Goal: Information Seeking & Learning: Understand process/instructions

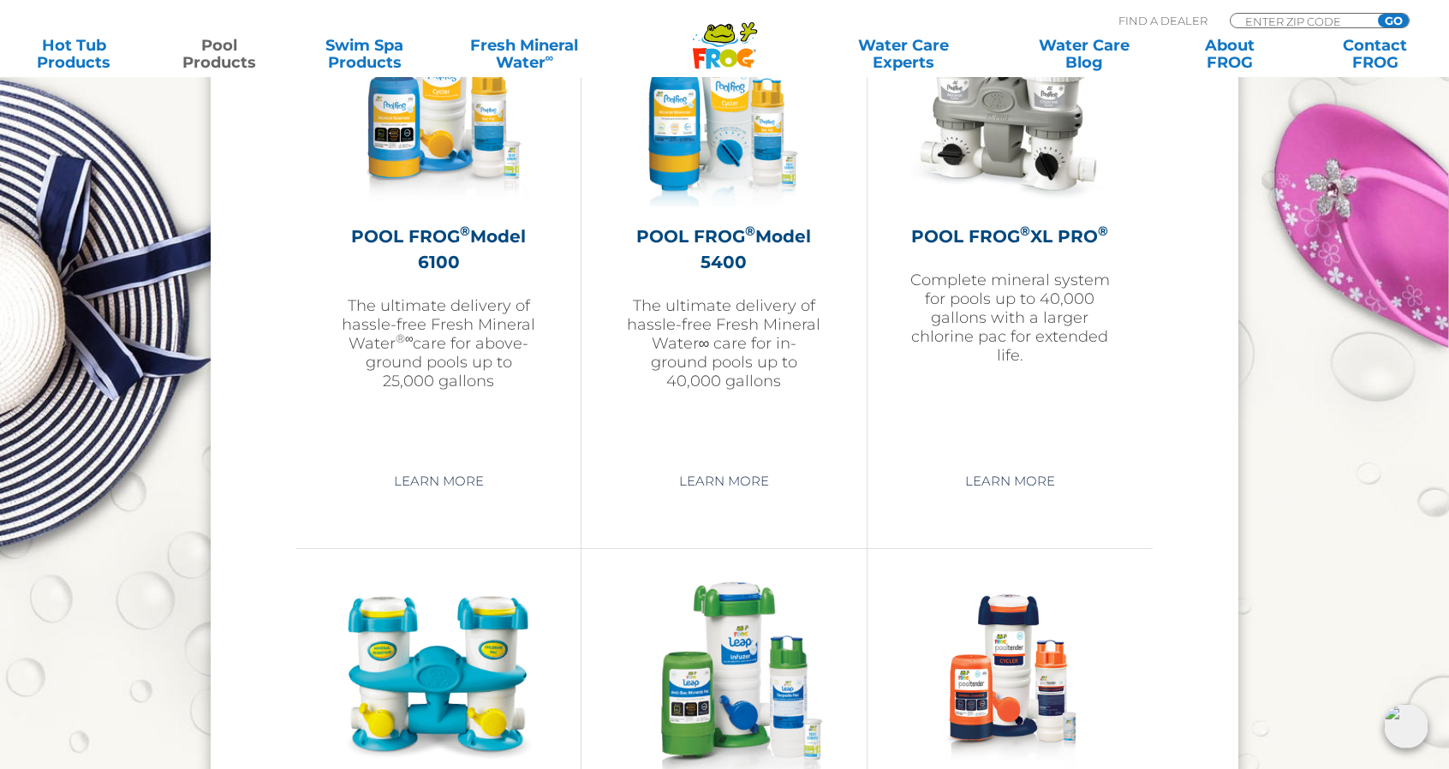
scroll to position [2609, 0]
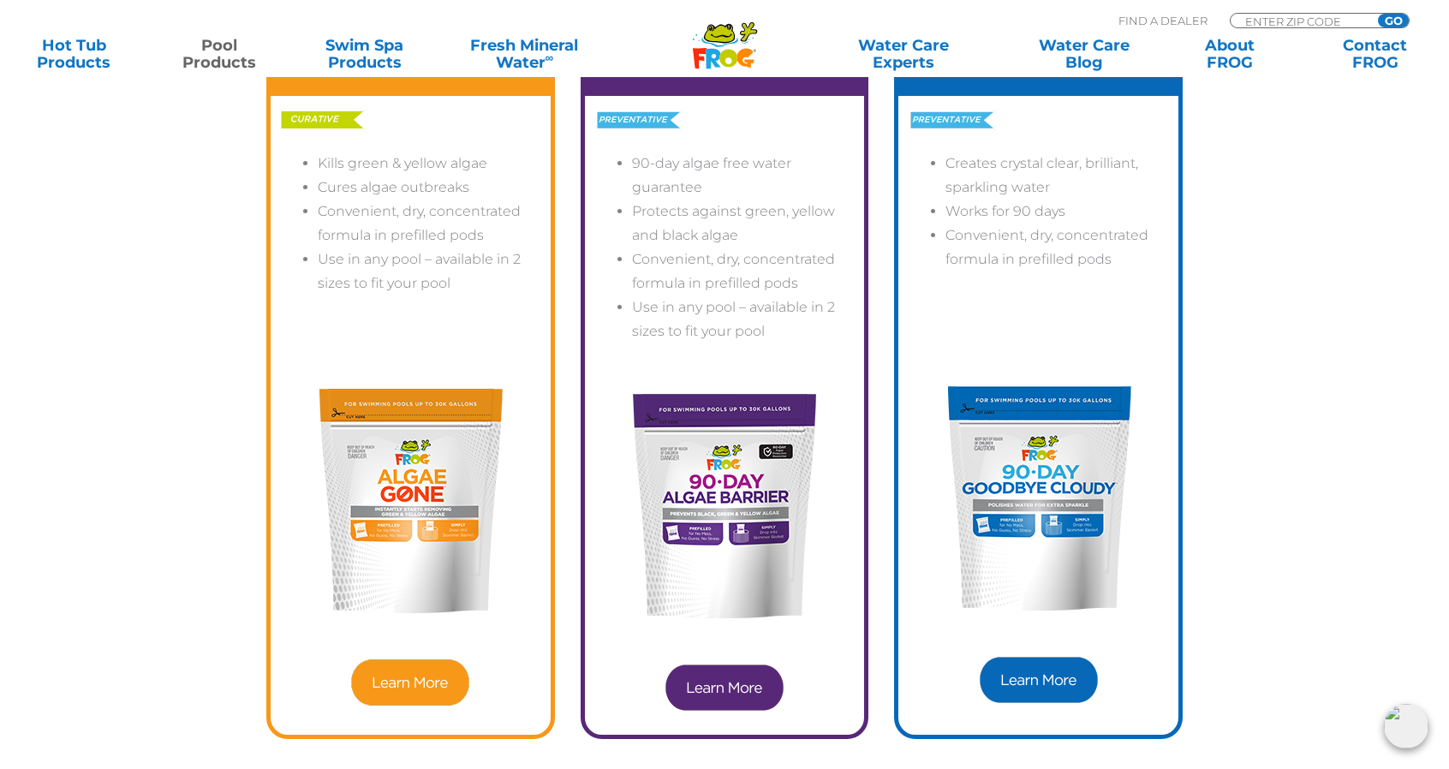
scroll to position [4597, 0]
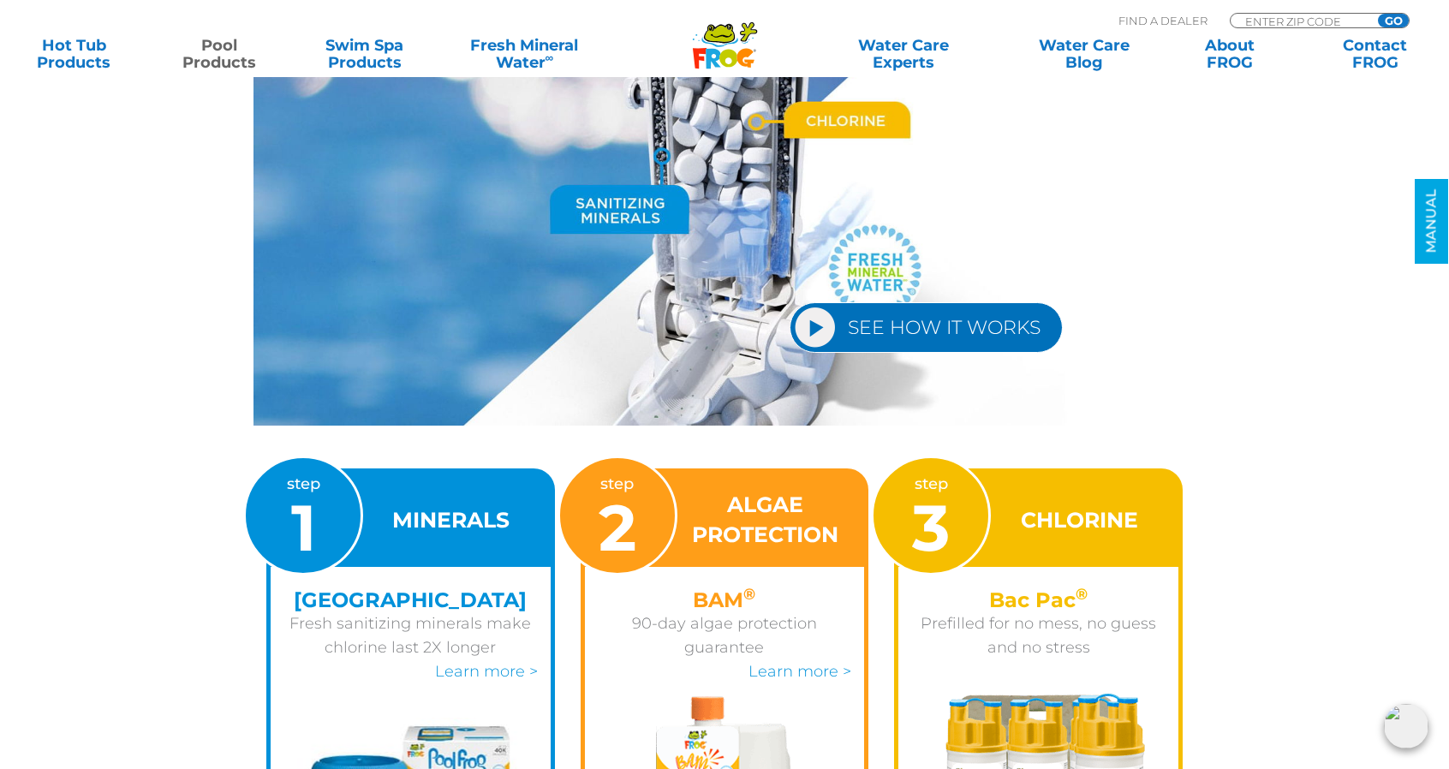
scroll to position [2048, 0]
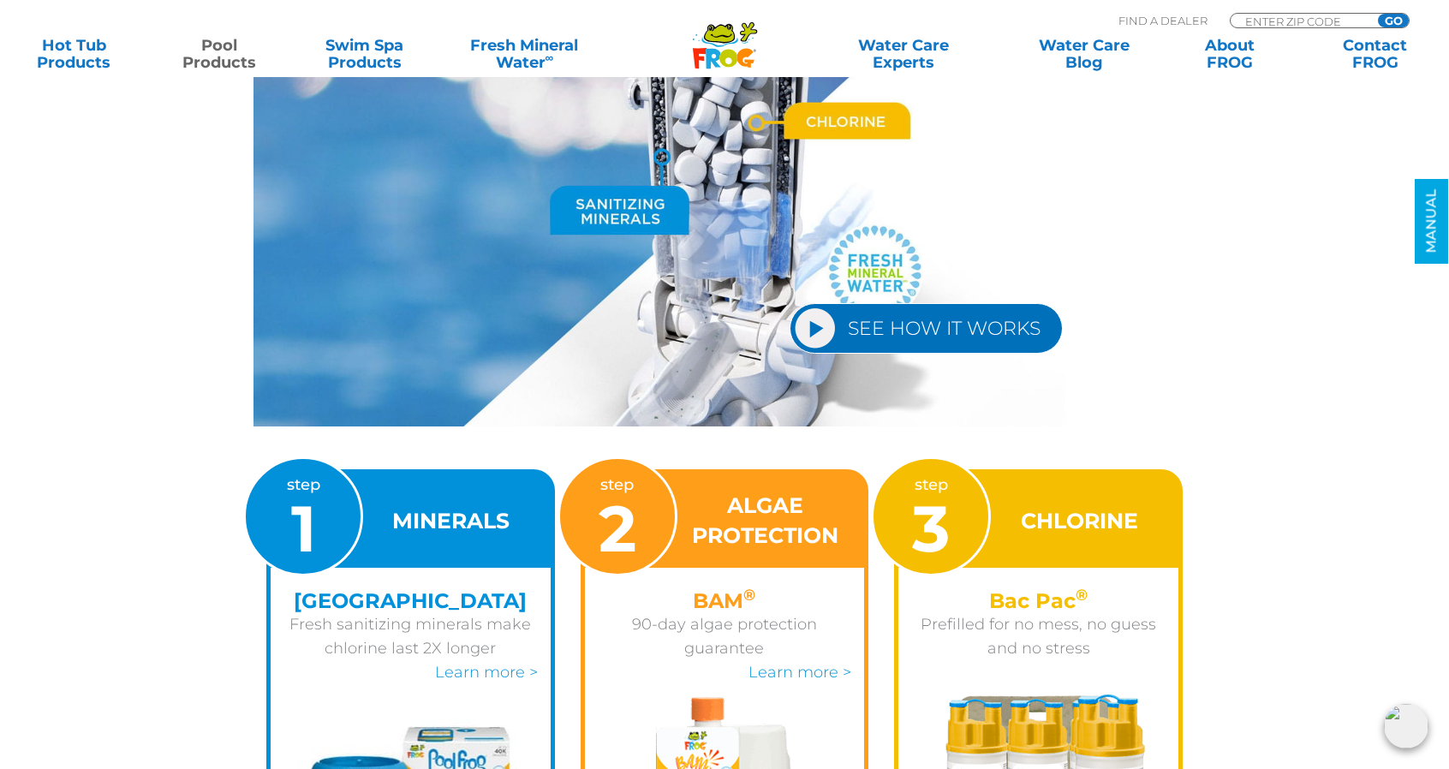
click at [92, 410] on section "SEE HOW IT WORKS step 1 MINERALS Mineral Reservoir Fresh sanitizing minerals ma…" at bounding box center [724, 600] width 1449 height 1099
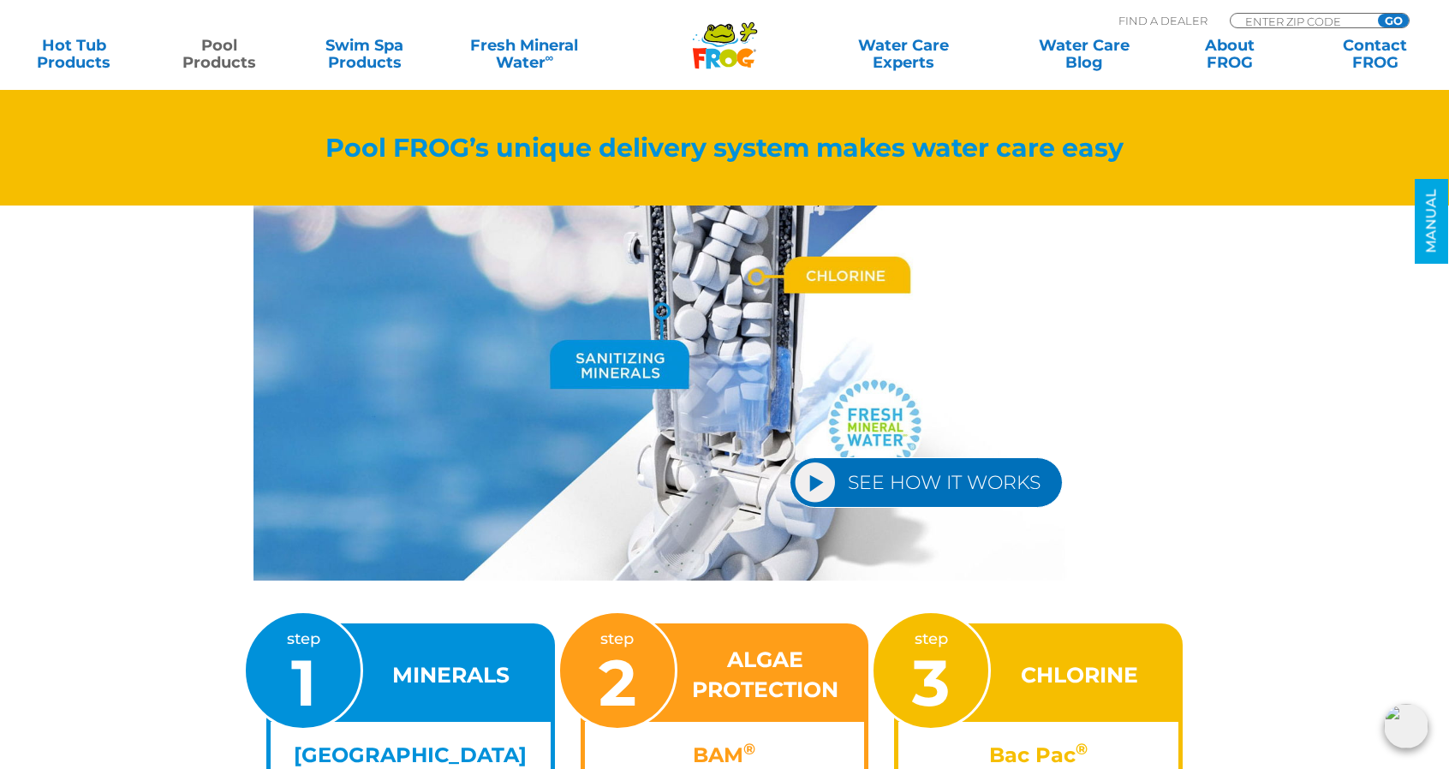
scroll to position [1826, 0]
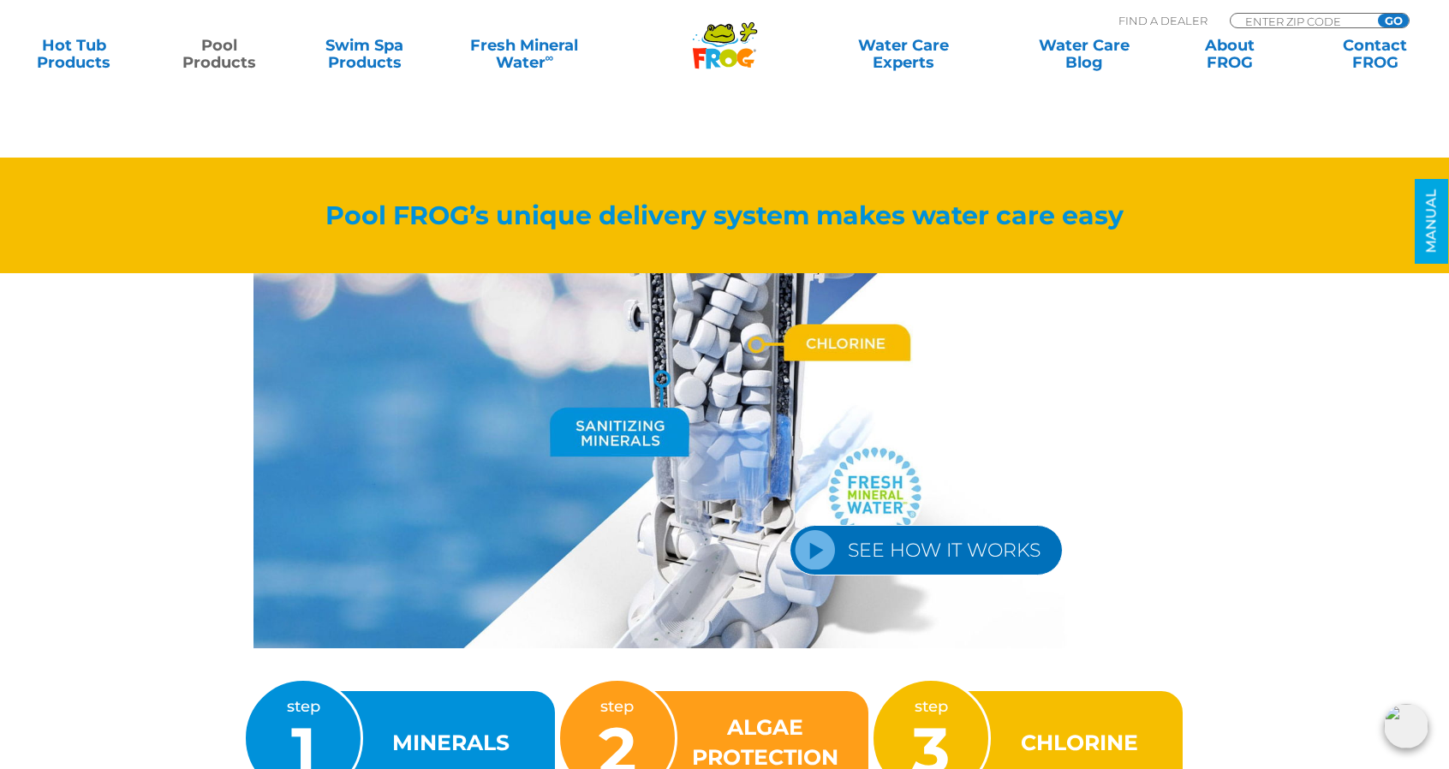
click at [872, 531] on link "SEE HOW IT WORKS" at bounding box center [926, 550] width 273 height 51
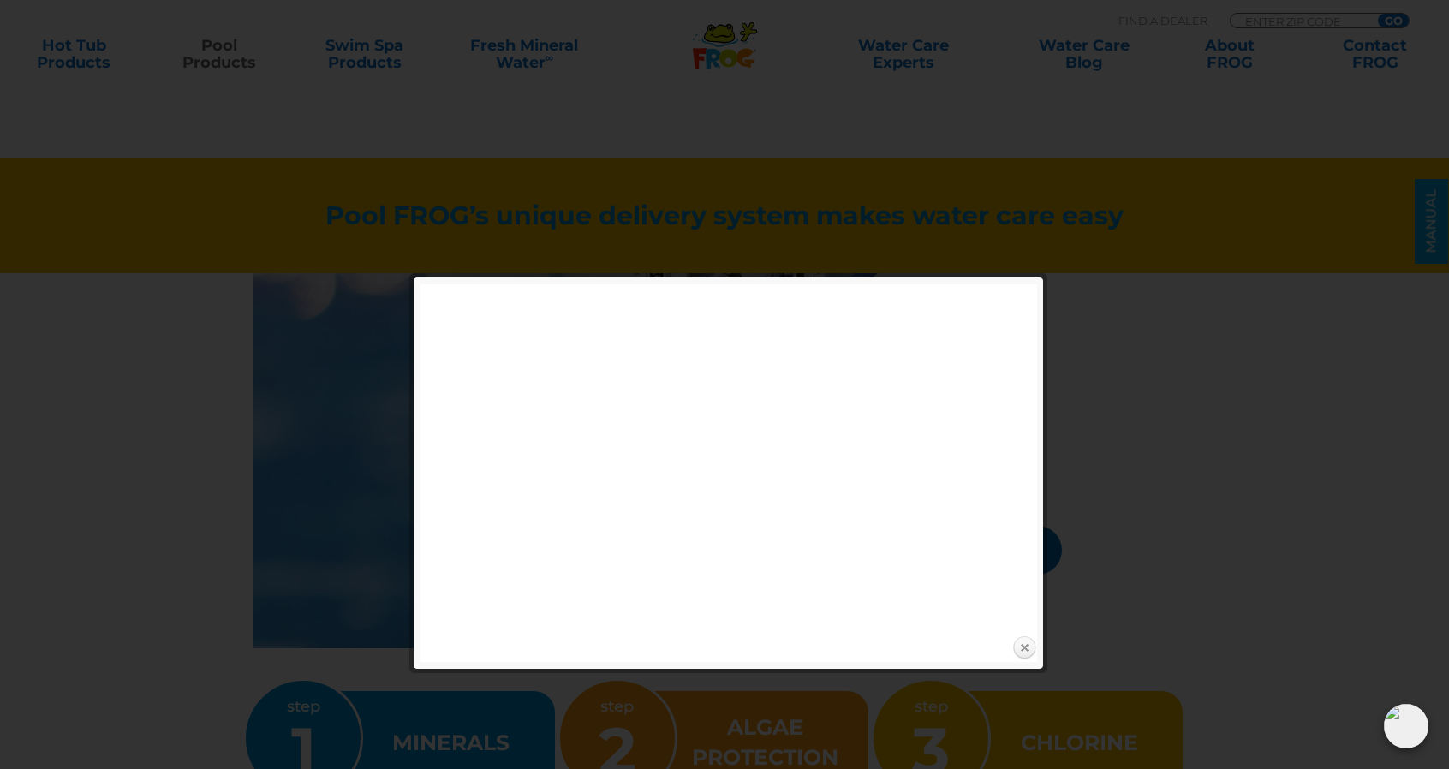
click at [1028, 645] on link "Close" at bounding box center [1024, 648] width 26 height 26
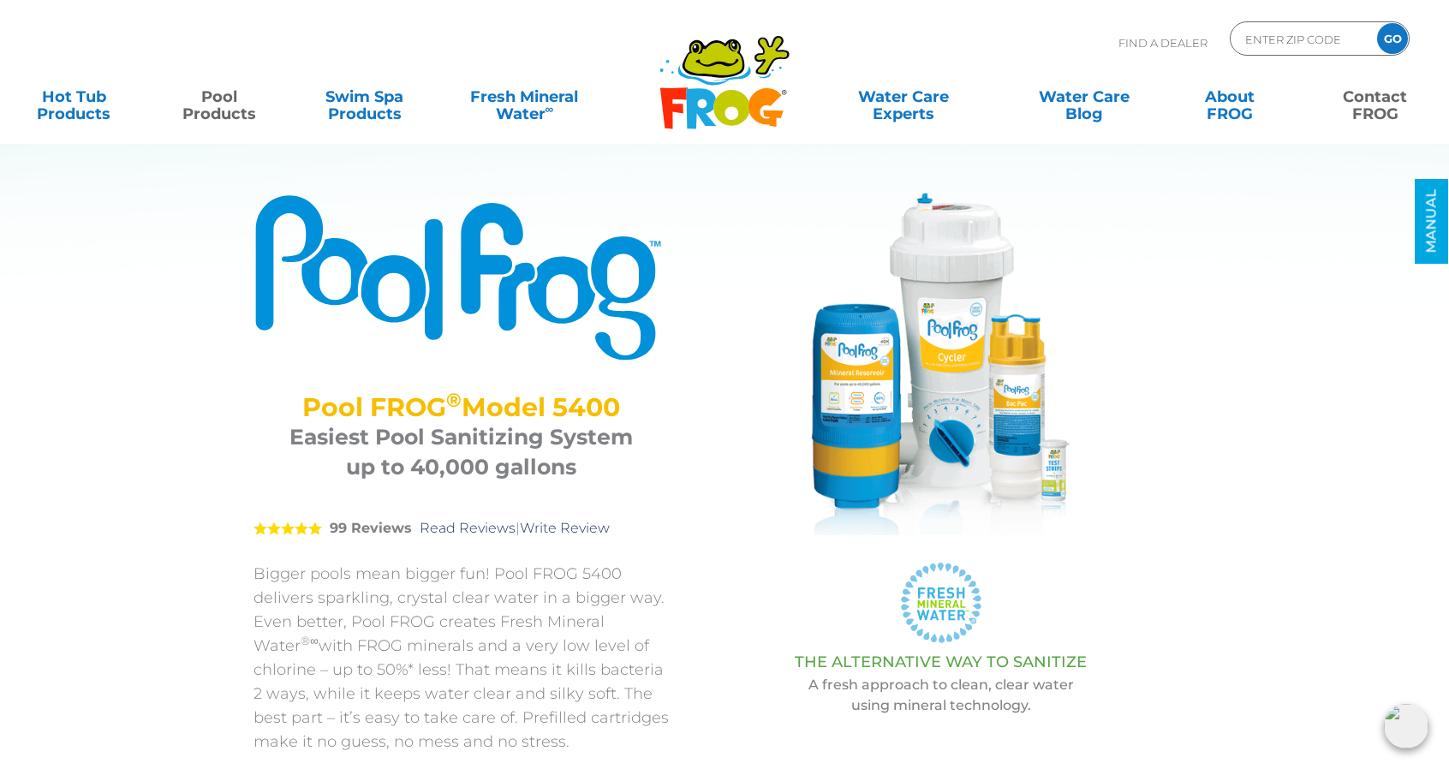
click at [1375, 112] on link "Contact FROG" at bounding box center [1375, 97] width 113 height 34
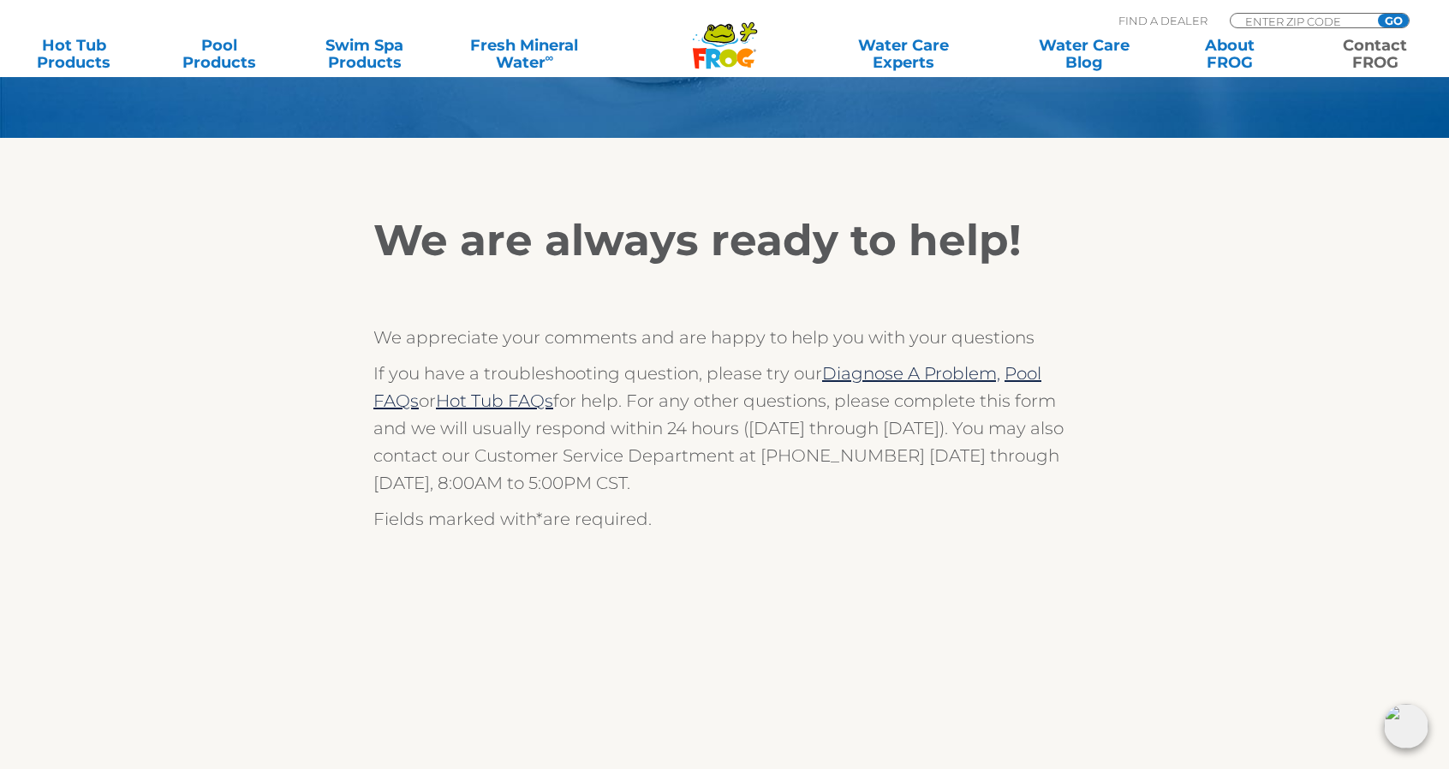
scroll to position [207, 0]
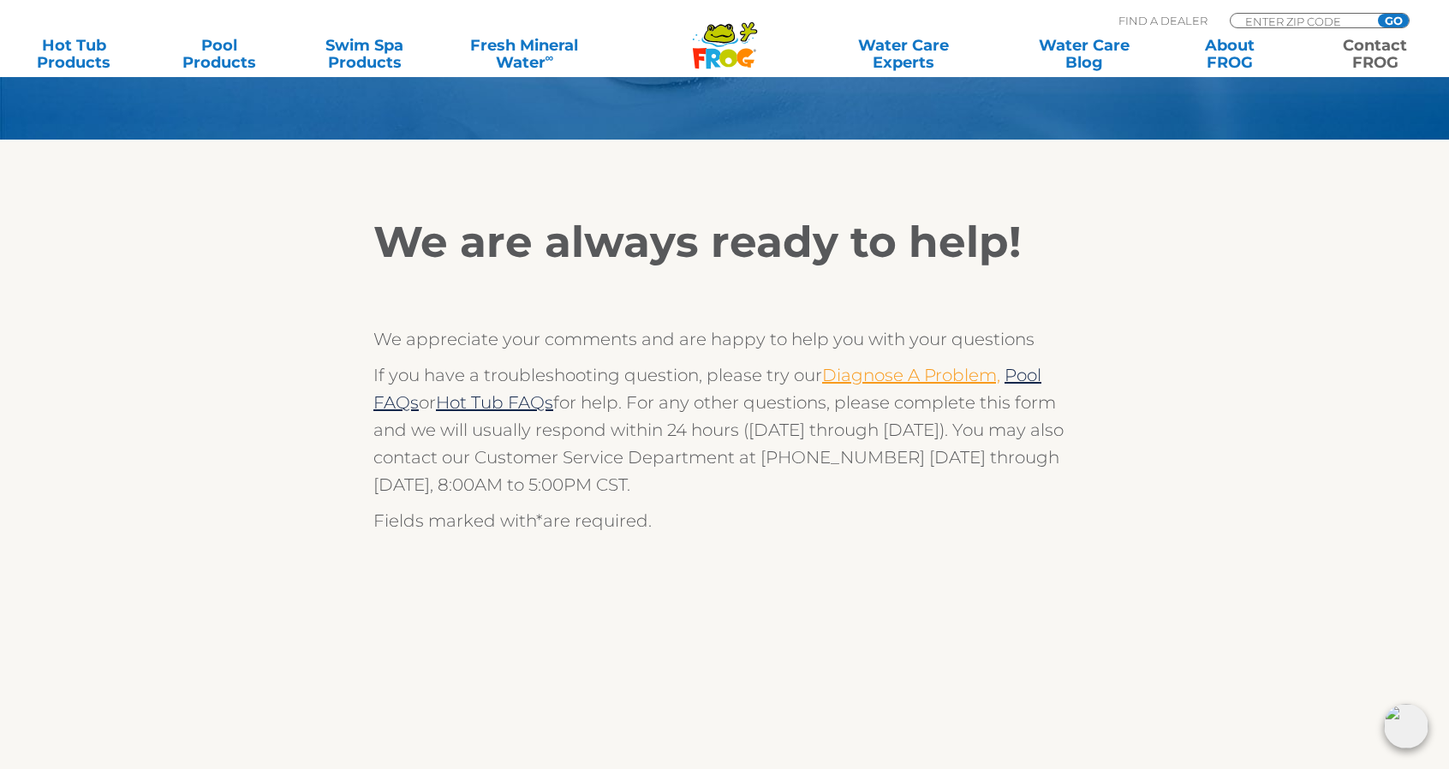
click at [891, 376] on link "Diagnose A Problem," at bounding box center [911, 375] width 178 height 21
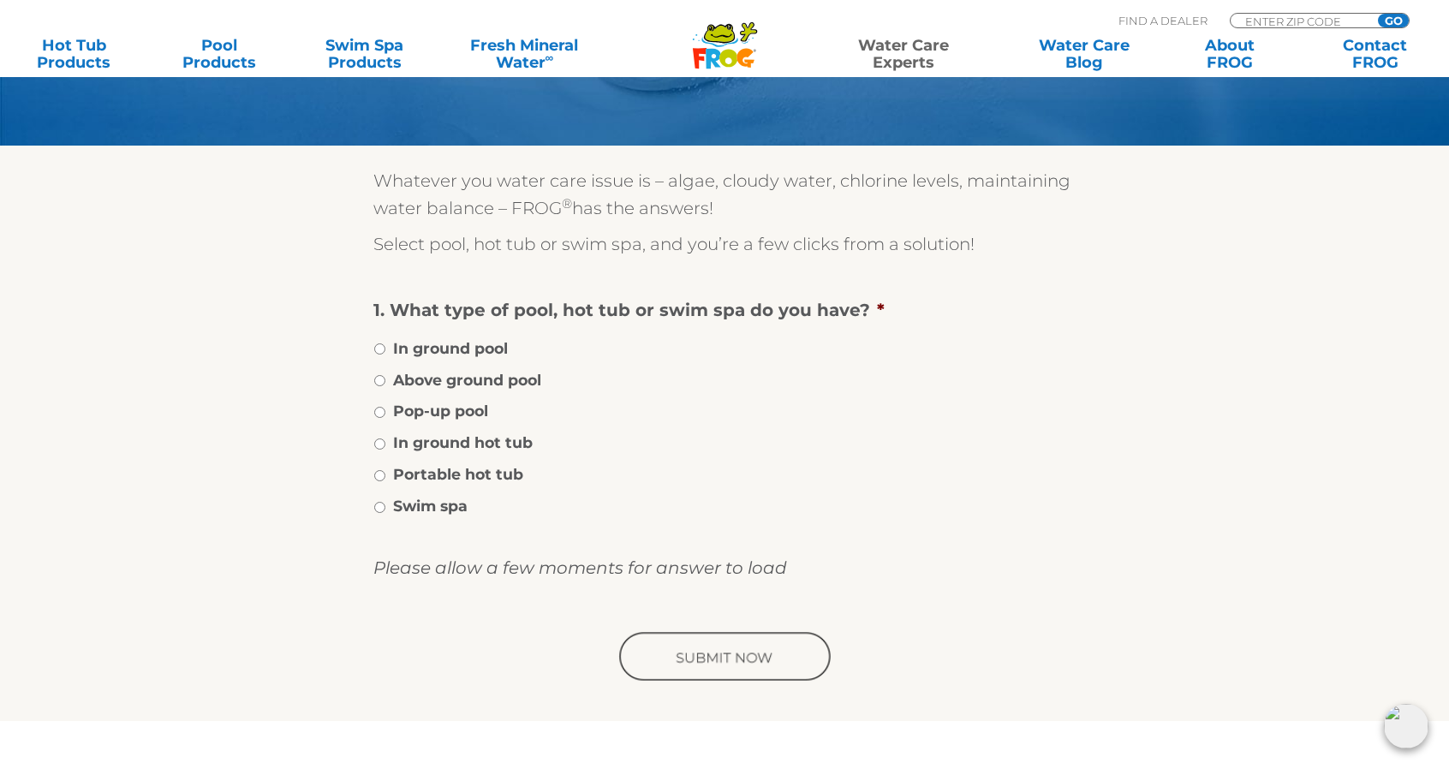
scroll to position [221, 0]
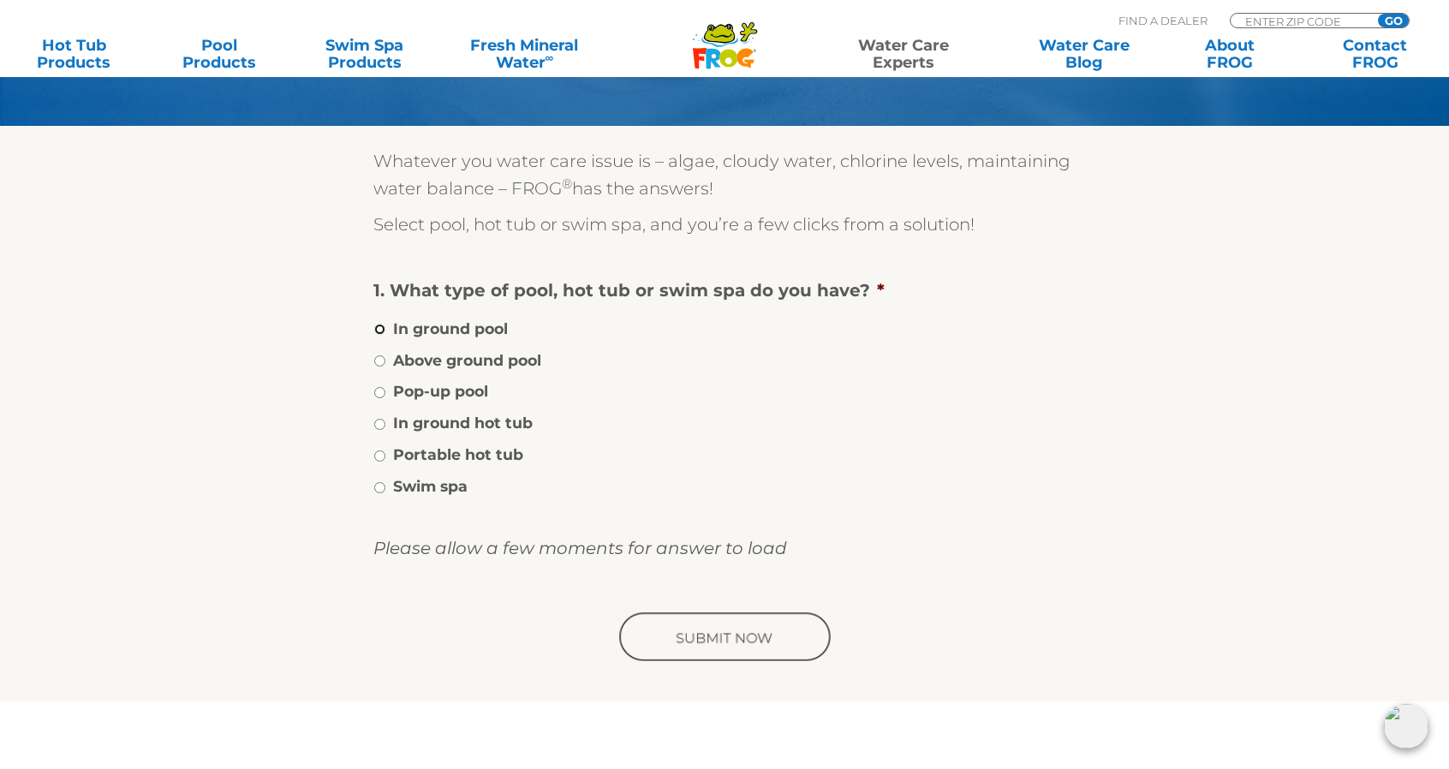
click at [378, 330] on input "In ground pool" at bounding box center [379, 329] width 11 height 11
radio input "true"
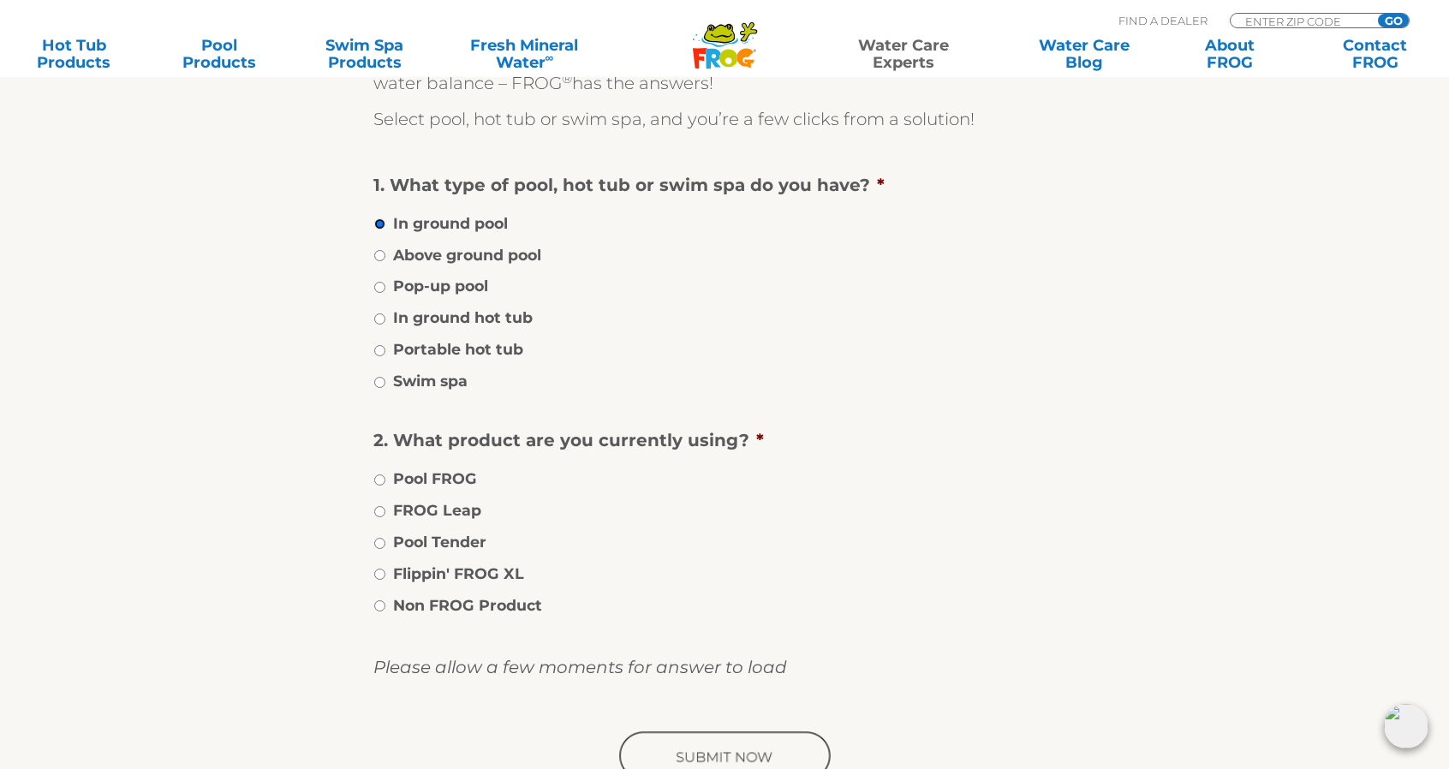
scroll to position [327, 0]
click at [378, 479] on input "Pool FROG" at bounding box center [379, 479] width 11 height 11
radio input "true"
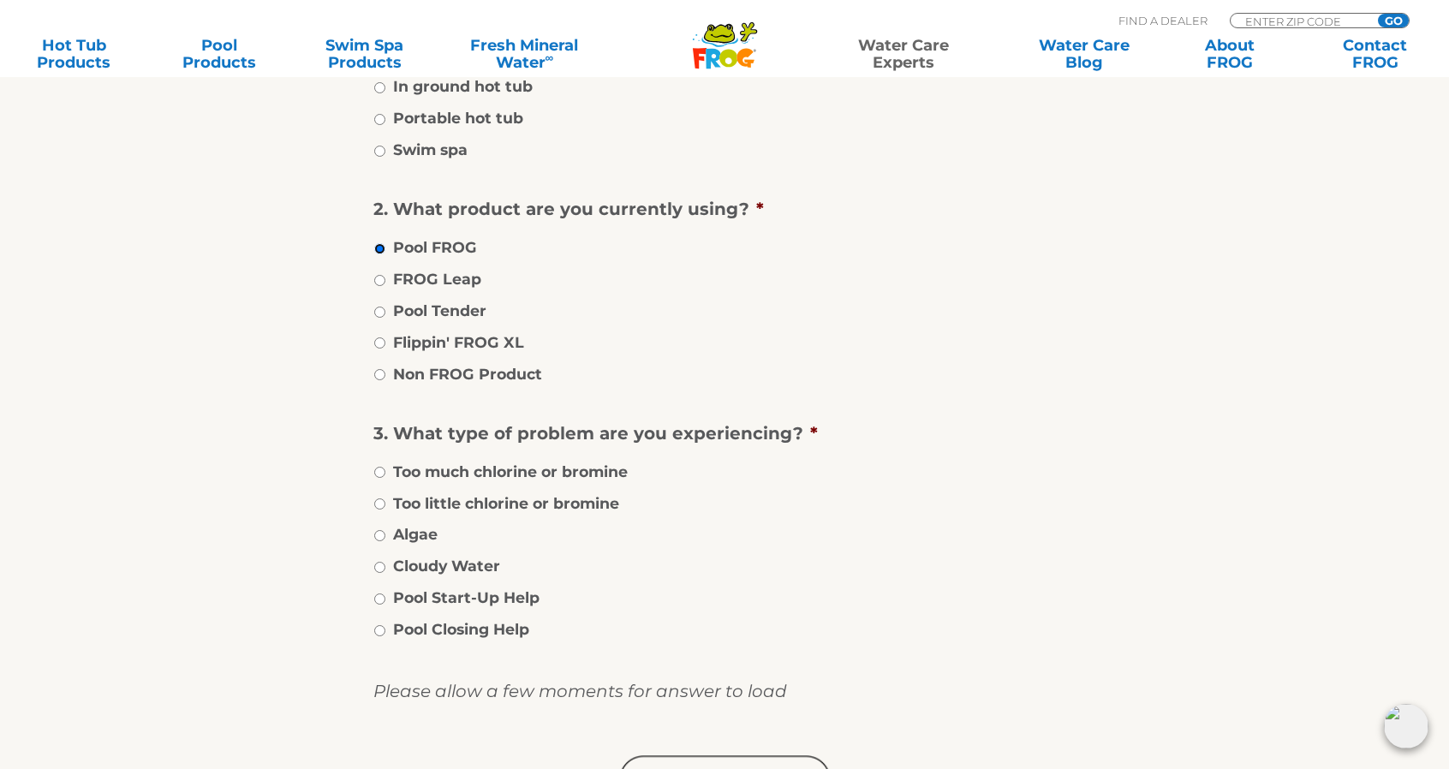
scroll to position [559, 0]
click at [384, 471] on input "Too much chlorine or bromine" at bounding box center [379, 470] width 11 height 11
radio input "true"
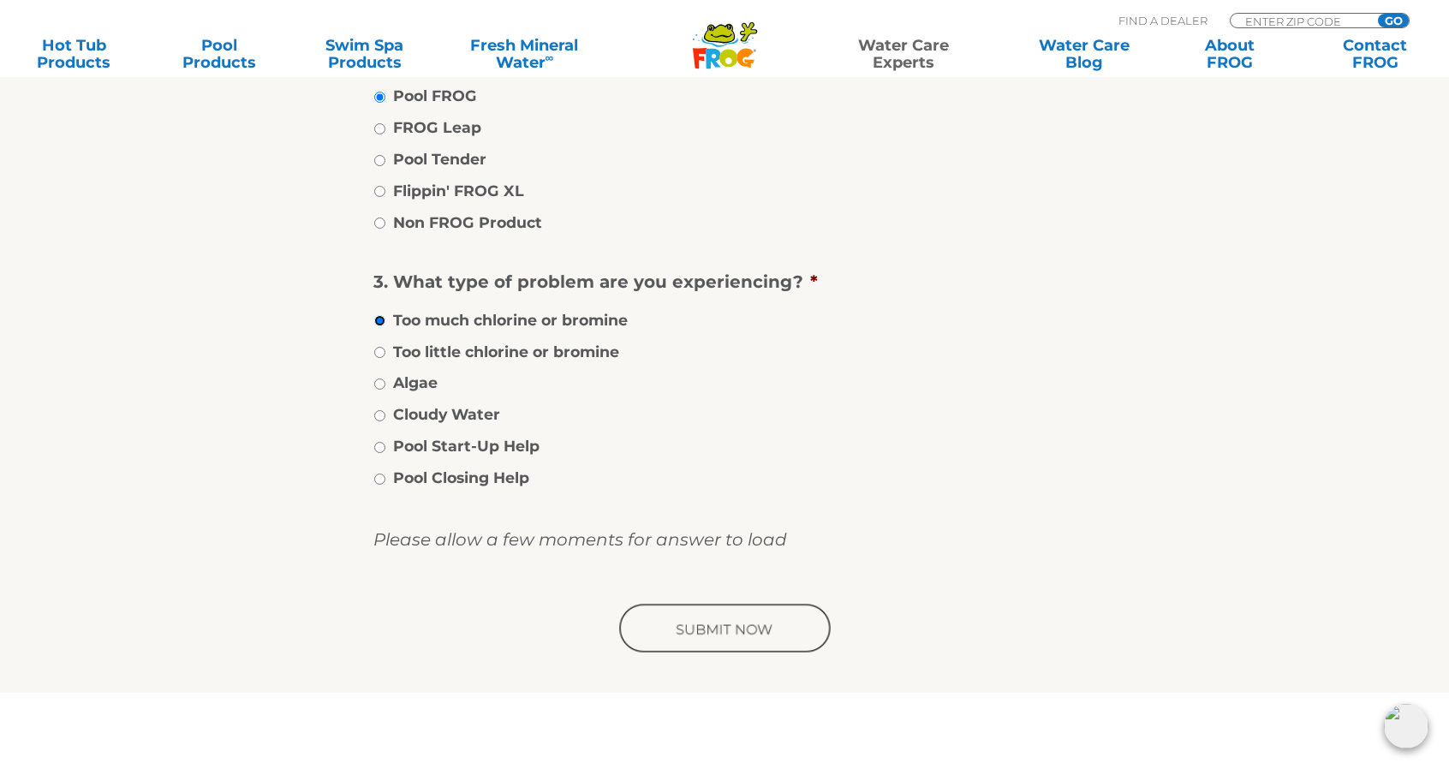
scroll to position [760, 0]
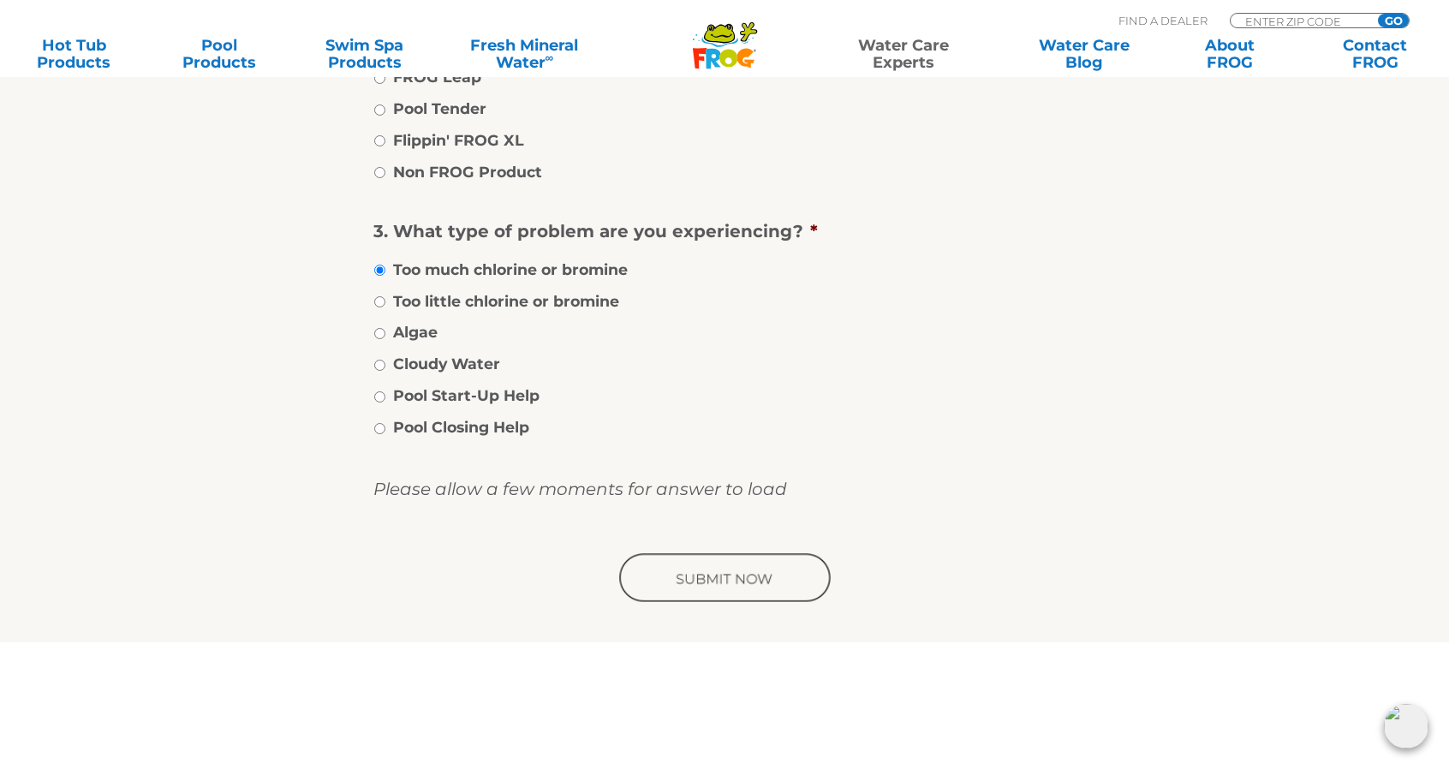
click at [677, 582] on input "image" at bounding box center [725, 579] width 218 height 55
click at [2, 458] on section "Whatever you water care issue is – algae, cloudy water, chlorine levels, mainta…" at bounding box center [724, 114] width 1449 height 1055
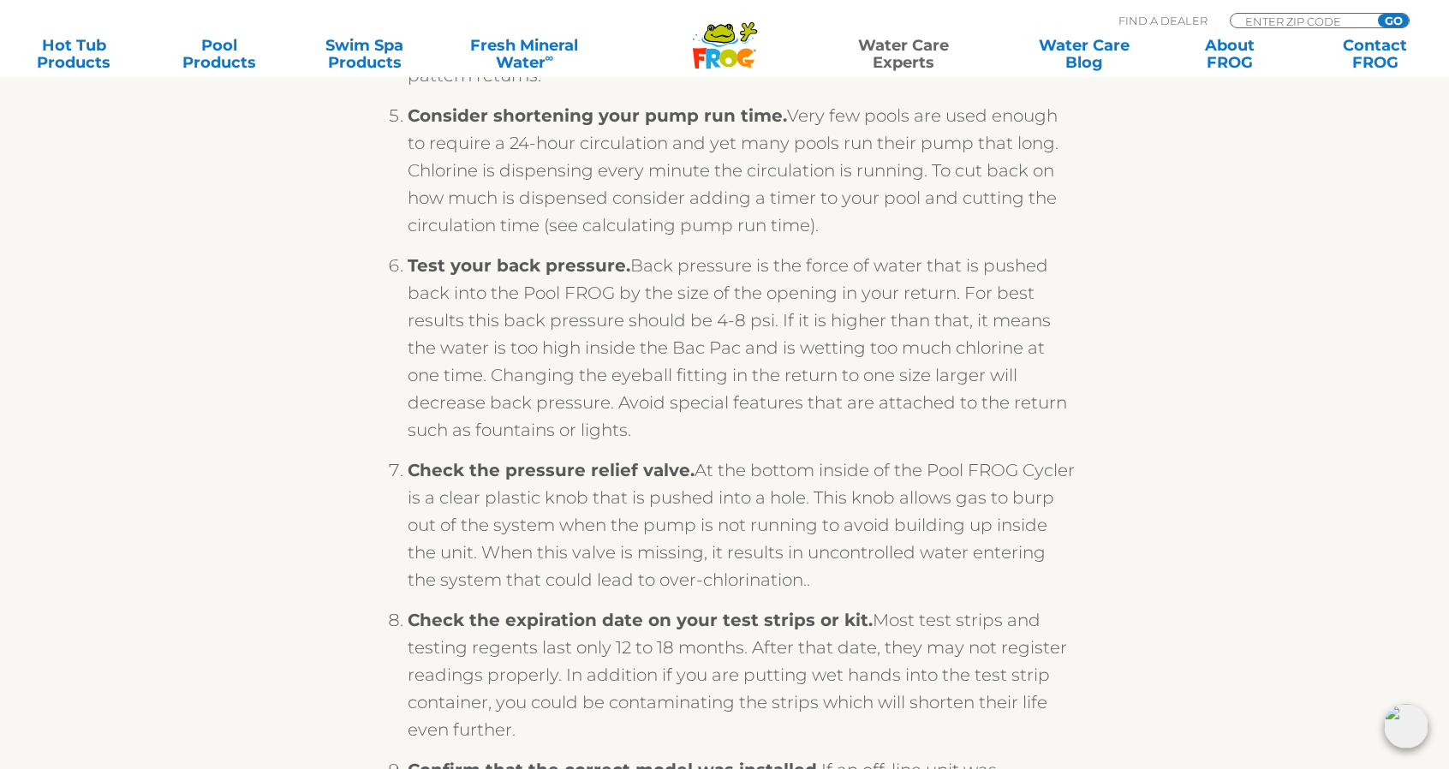
scroll to position [956, 0]
click at [232, 289] on div "Steps to Fix High Chlorine in Your In-Ground Pool with Pool FROG: If the chlori…" at bounding box center [724, 388] width 1053 height 1912
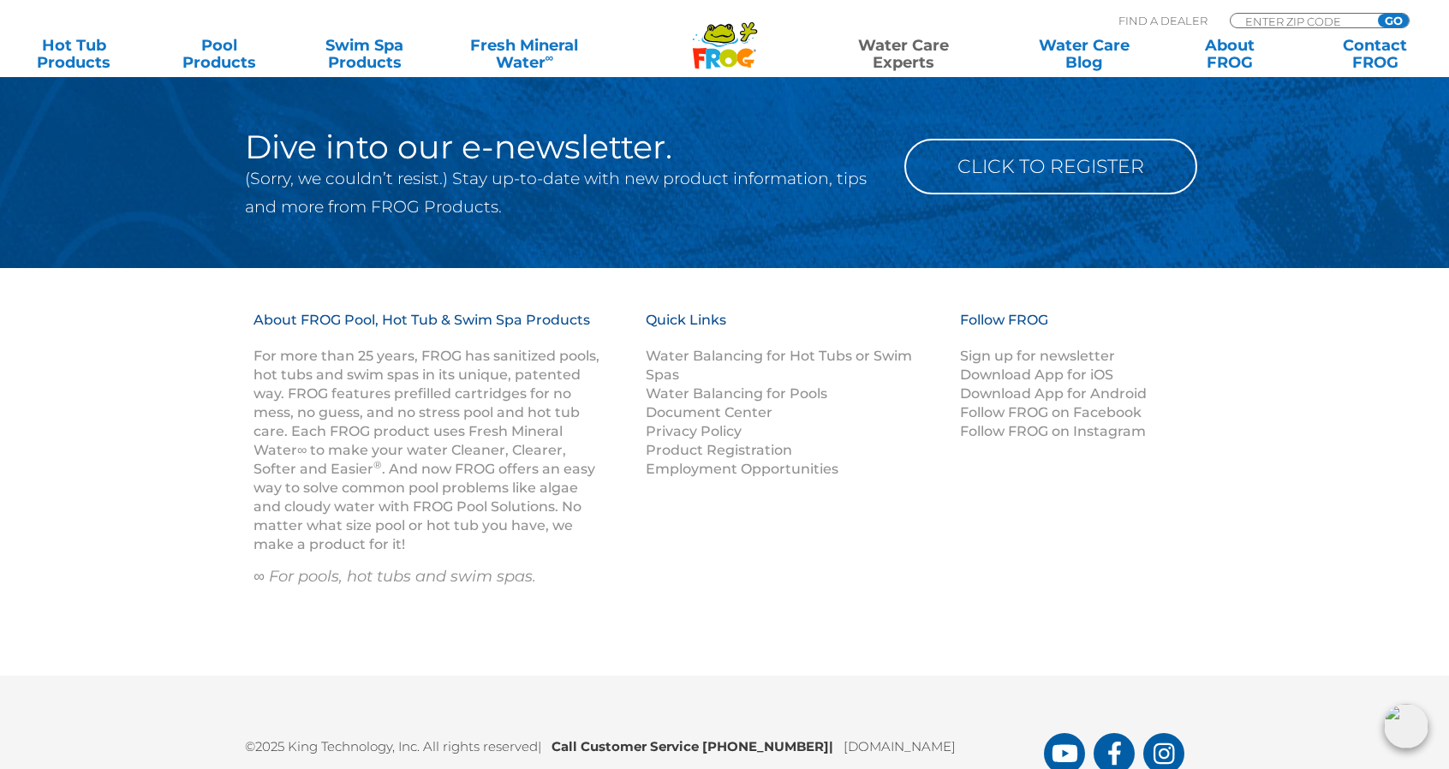
scroll to position [4125, 0]
